Goal: Check status: Check status

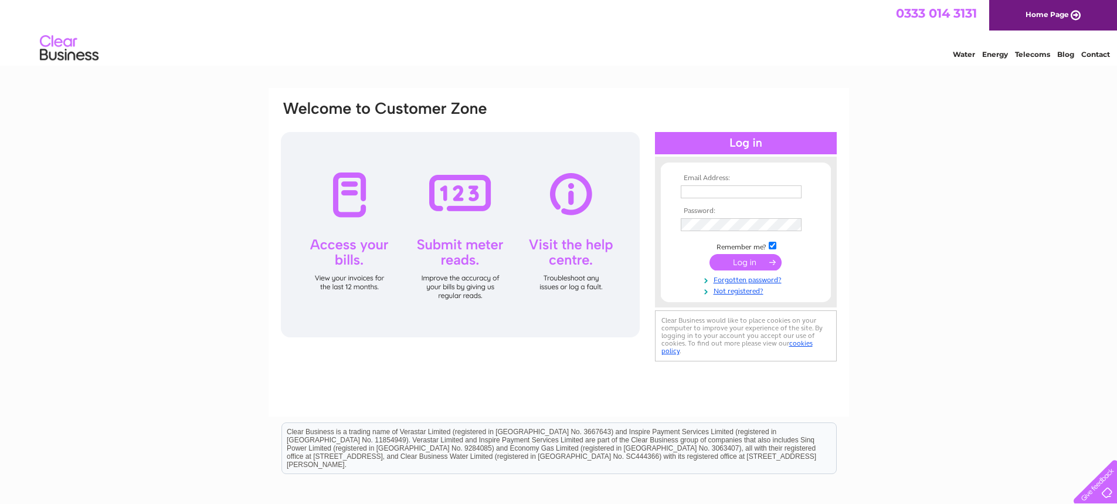
type input "[EMAIL_ADDRESS][DOMAIN_NAME]"
click at [744, 261] on input "submit" at bounding box center [745, 262] width 72 height 16
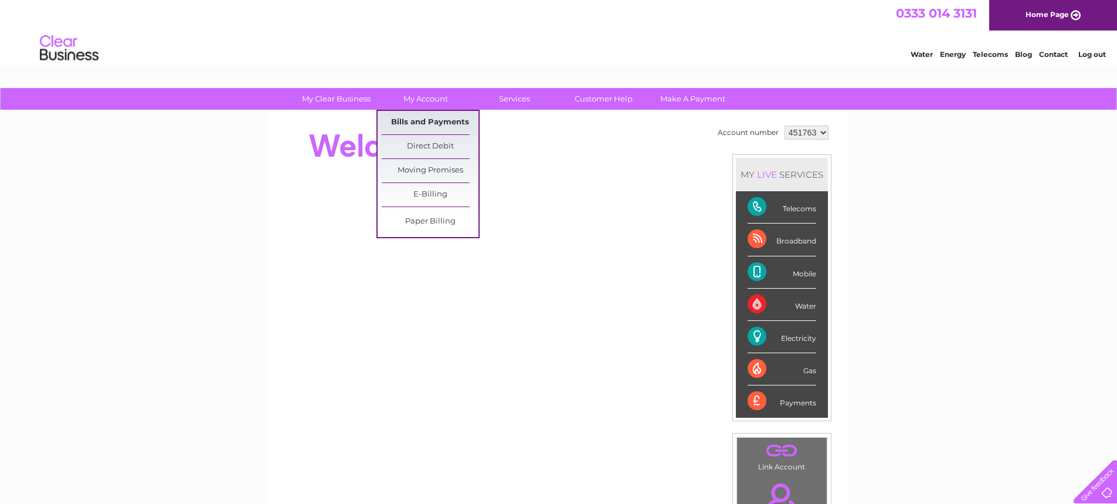
click at [411, 124] on link "Bills and Payments" at bounding box center [430, 122] width 97 height 23
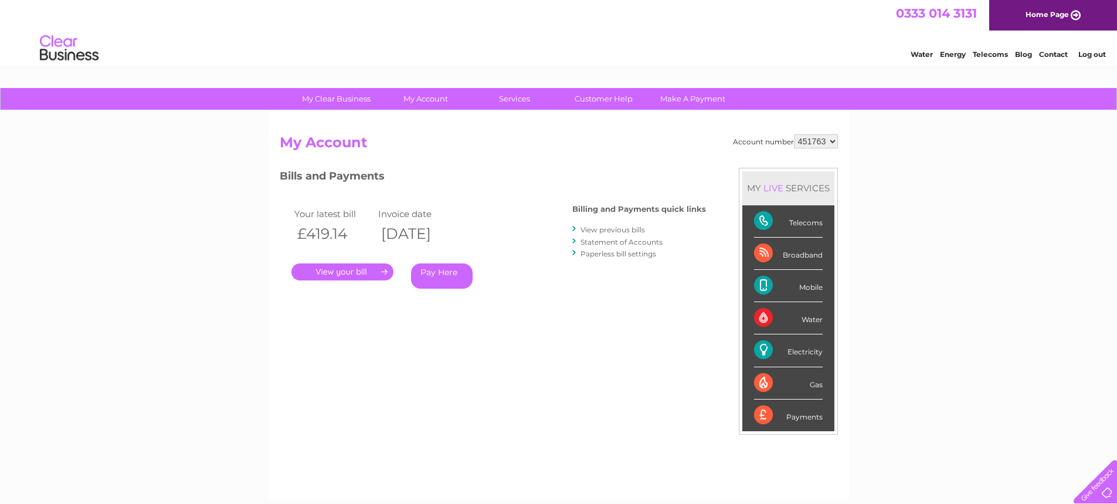
click at [346, 273] on link "." at bounding box center [342, 271] width 102 height 17
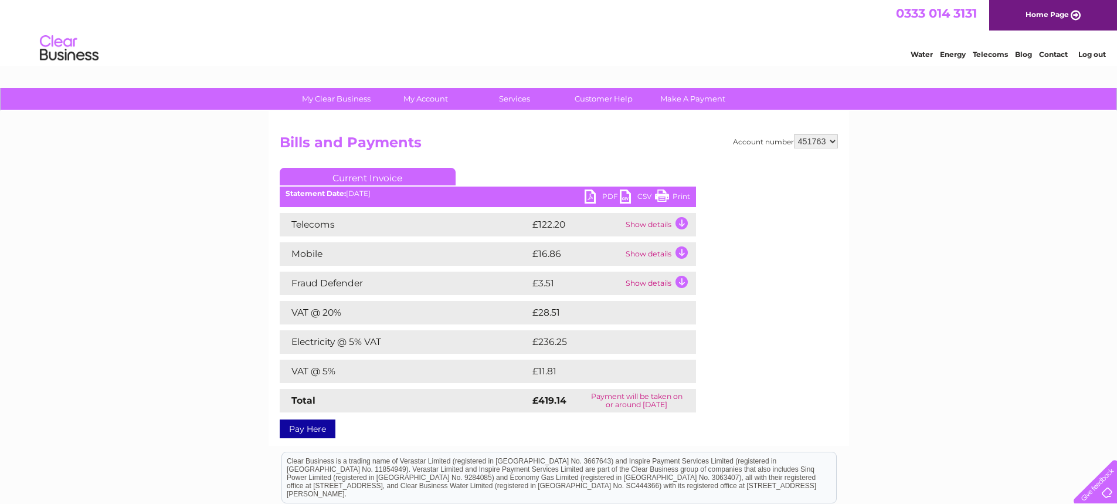
click at [654, 220] on td "Show details" at bounding box center [658, 224] width 73 height 23
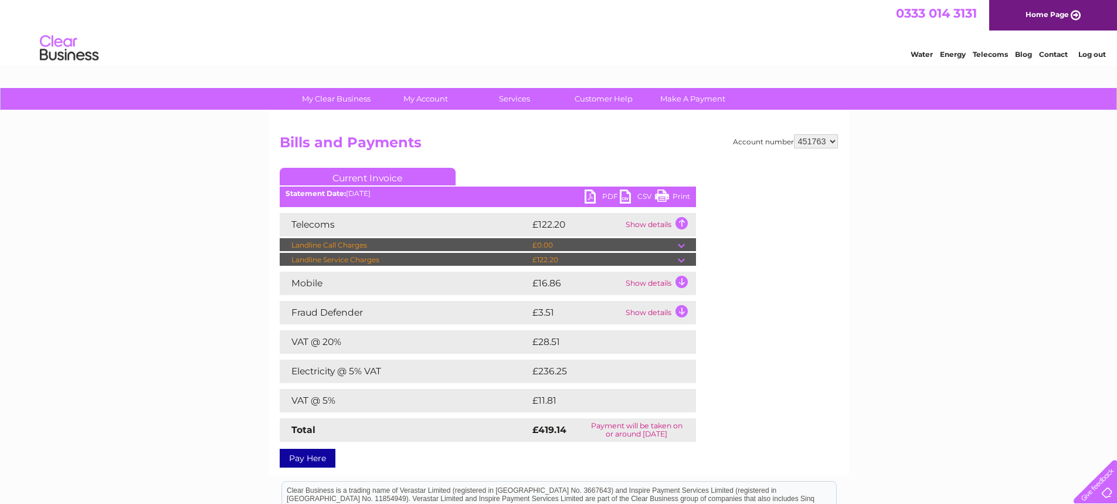
click at [679, 199] on link "Print" at bounding box center [672, 197] width 35 height 17
